Goal: Task Accomplishment & Management: Use online tool/utility

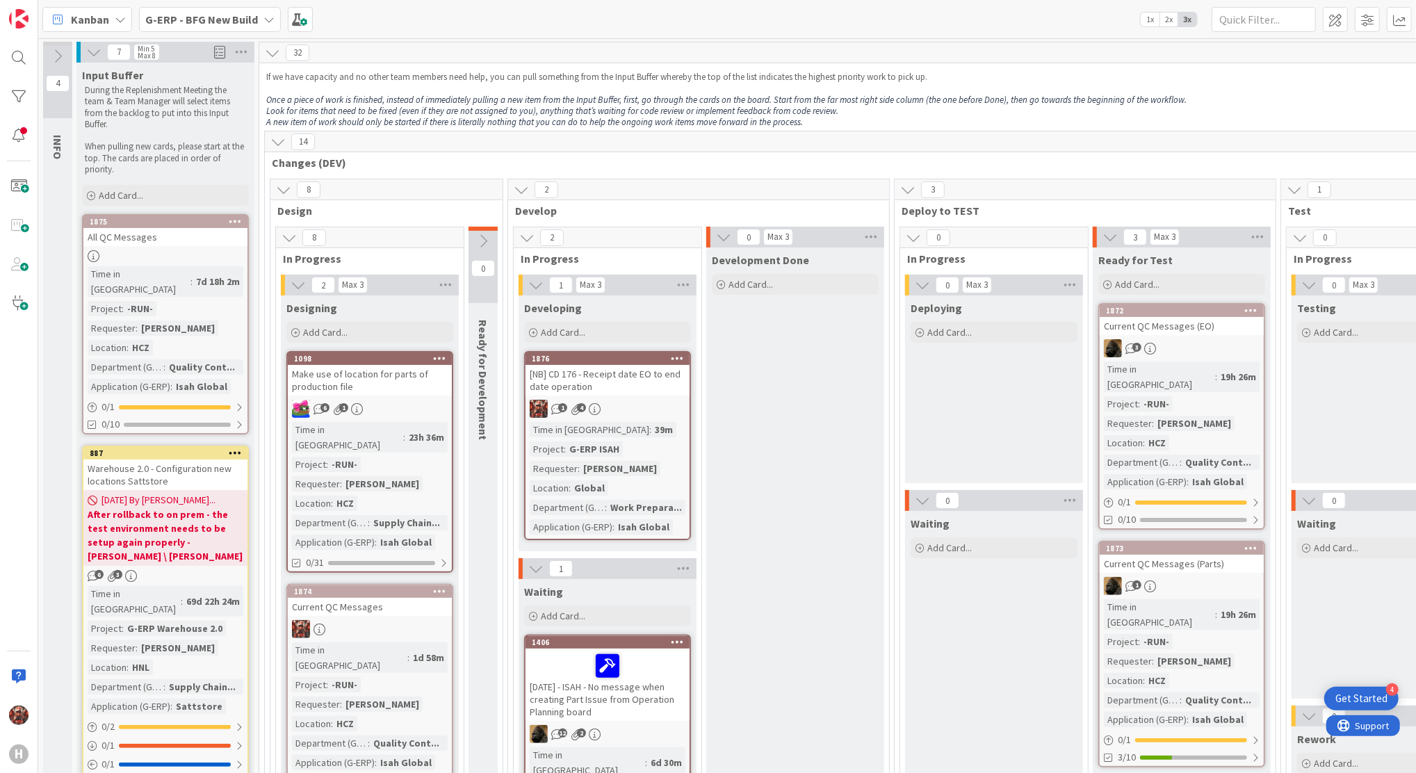
scroll to position [234, 0]
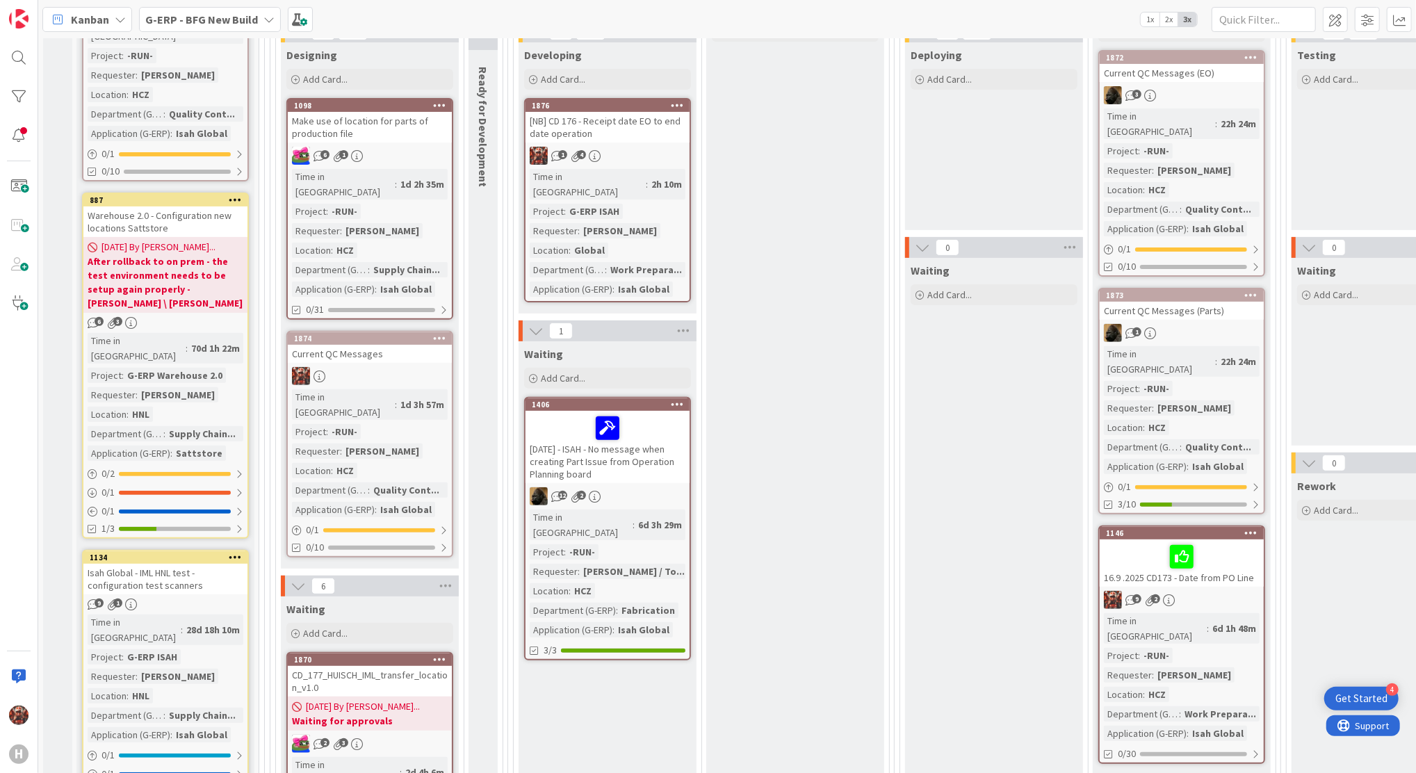
scroll to position [241, 0]
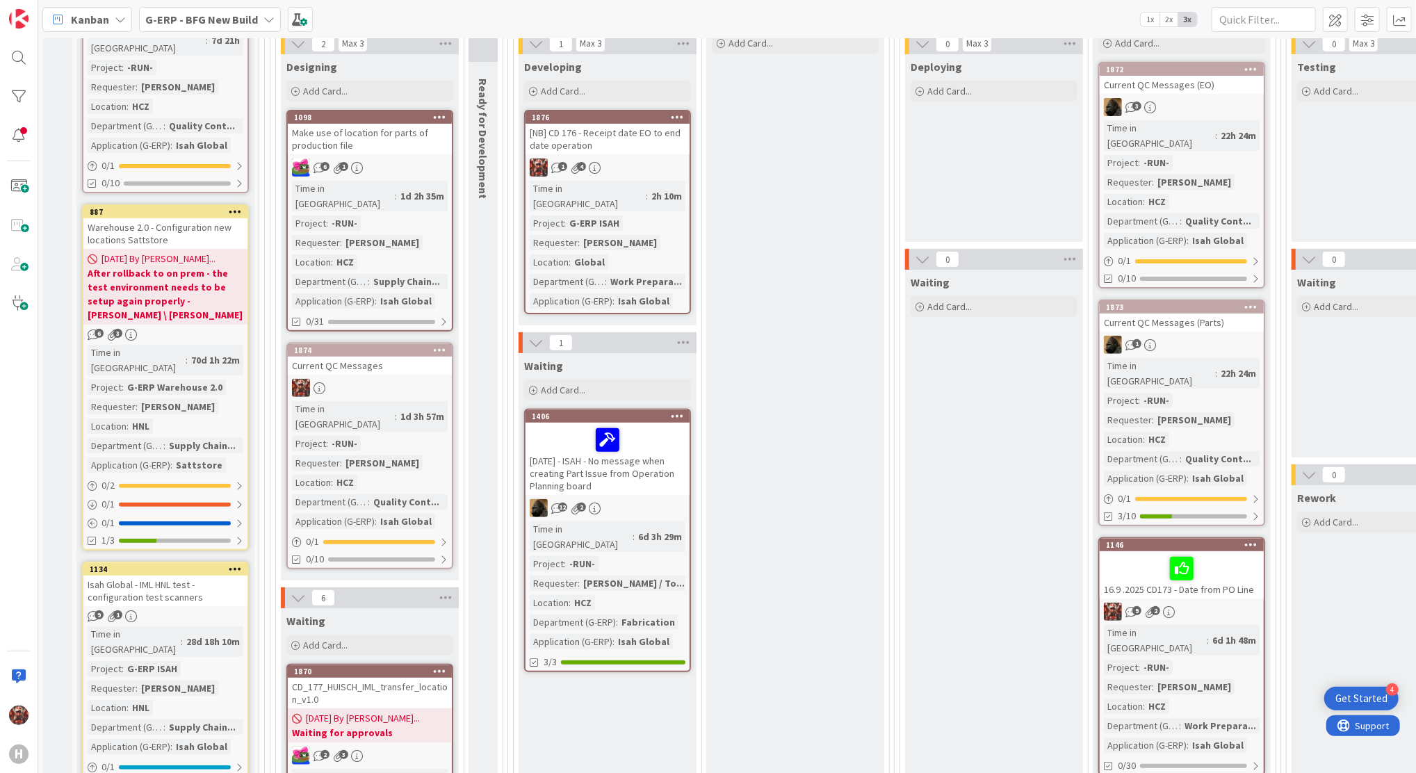
click at [591, 131] on div "[NB] CD 176 - Receipt date EO to end date operation" at bounding box center [608, 139] width 164 height 31
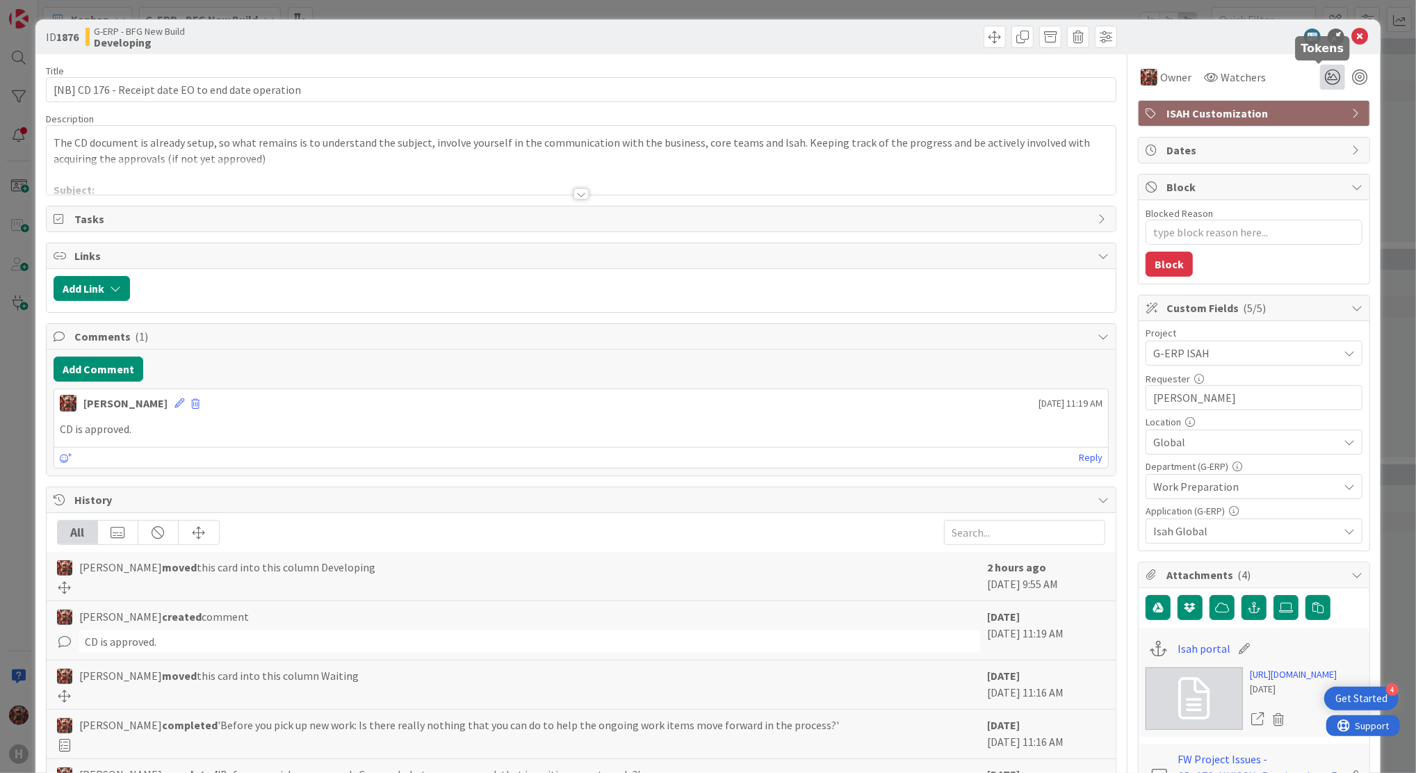
click at [1321, 66] on icon at bounding box center [1333, 77] width 25 height 25
type textarea "x"
click at [1311, 149] on icon at bounding box center [1316, 150] width 11 height 11
click at [1352, 34] on icon at bounding box center [1360, 37] width 17 height 17
